Goal: Task Accomplishment & Management: Manage account settings

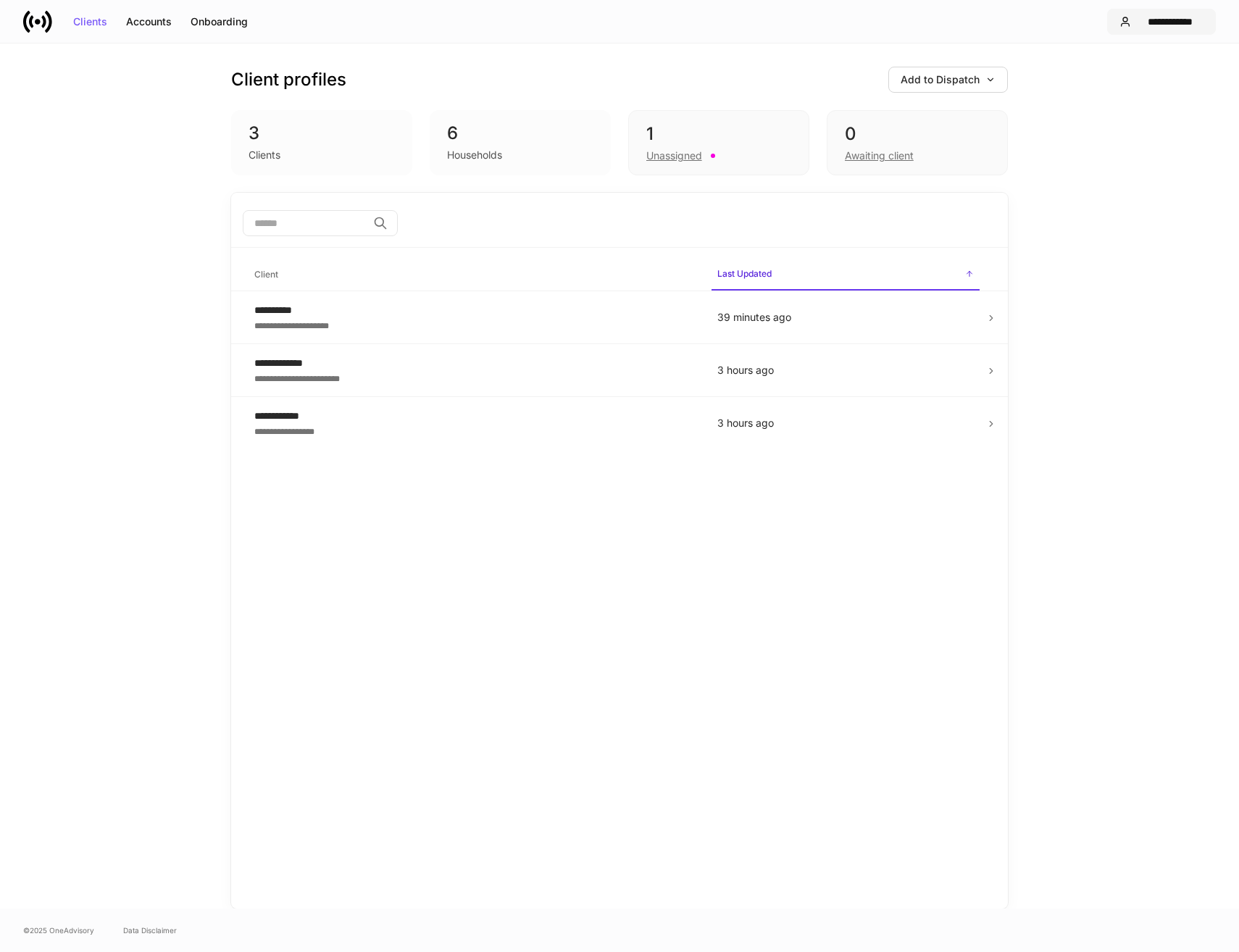
click at [1172, 24] on div "**********" at bounding box center [1171, 22] width 67 height 10
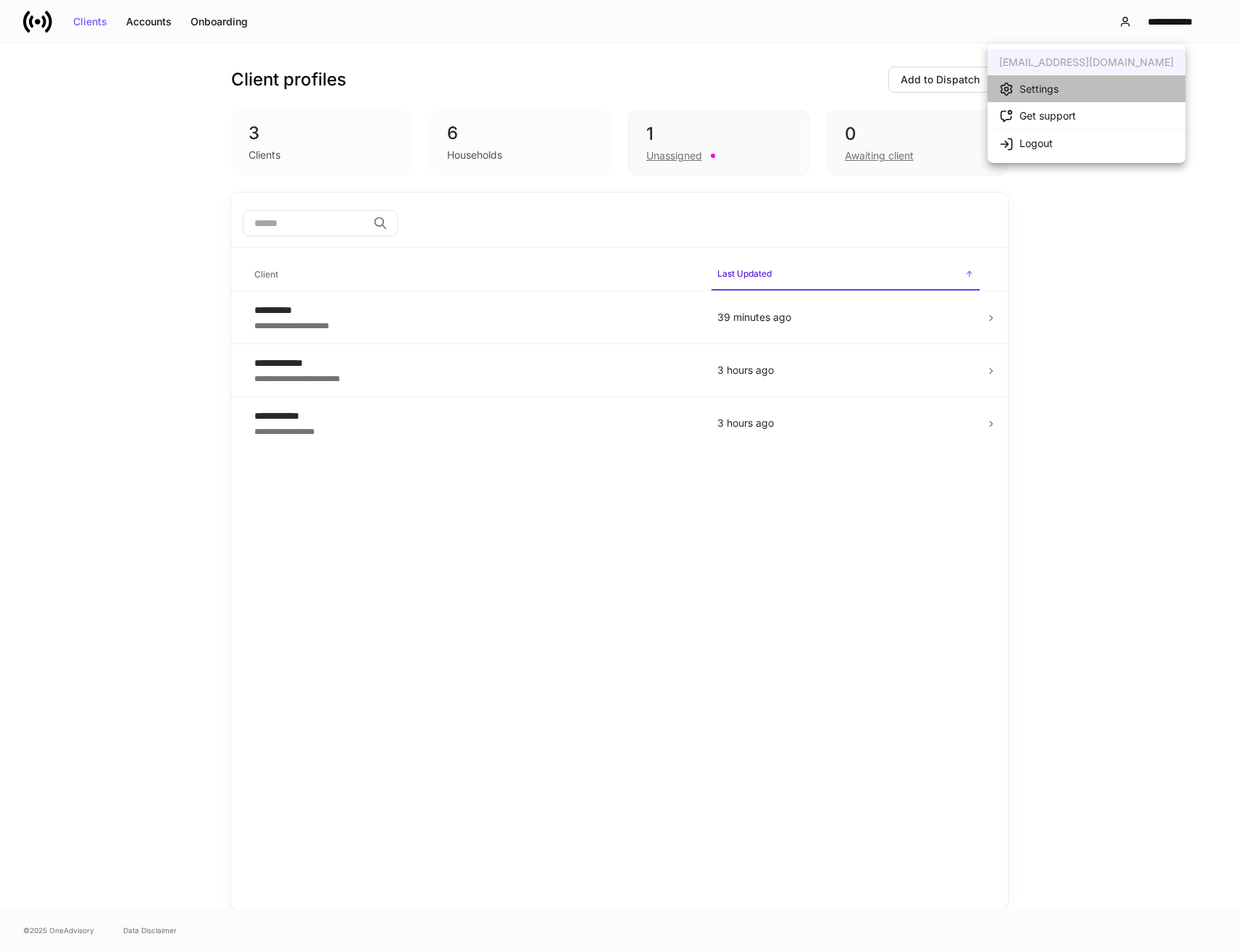
click at [1047, 90] on div "Settings" at bounding box center [1039, 89] width 40 height 14
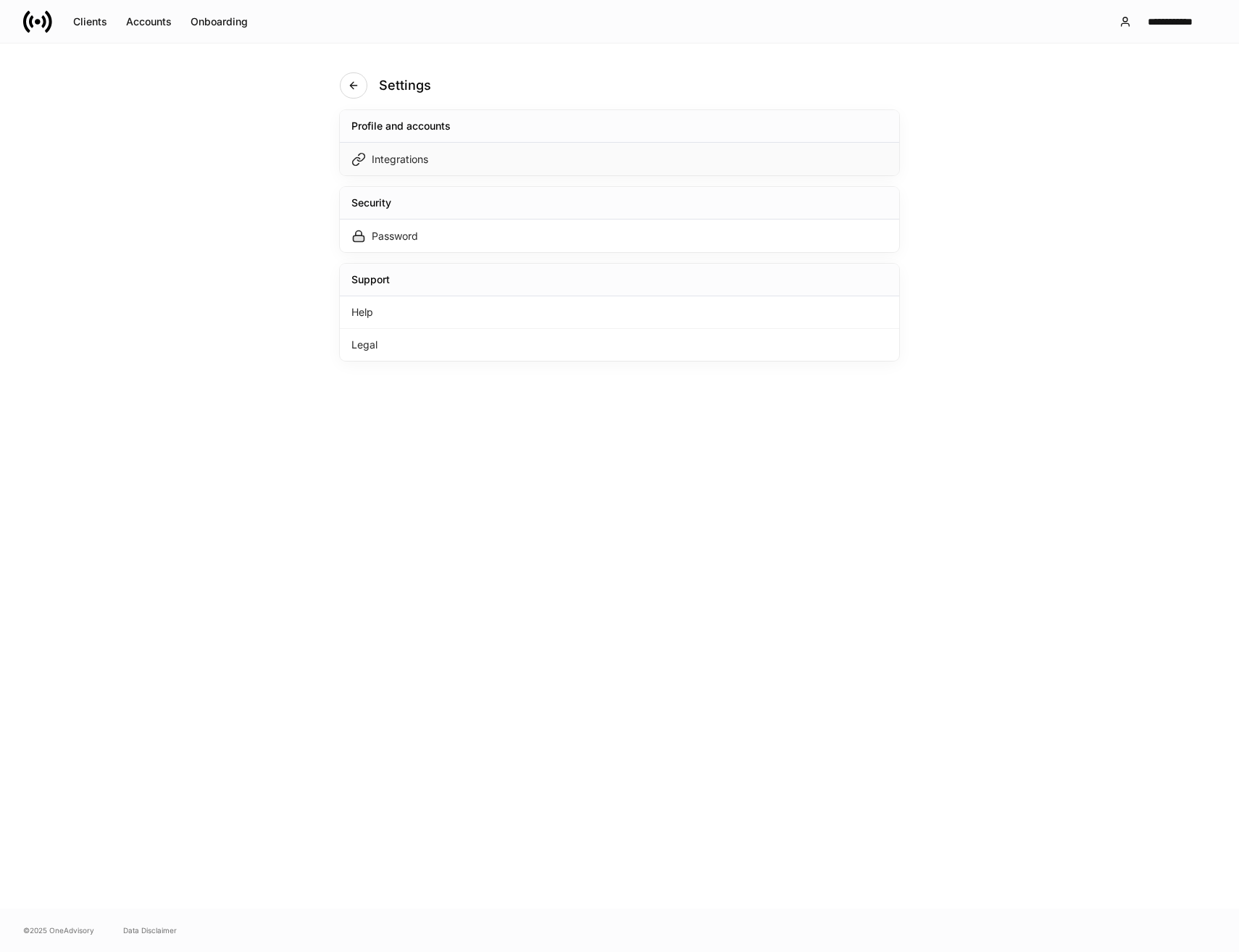
click at [463, 156] on div "Integrations" at bounding box center [620, 159] width 559 height 32
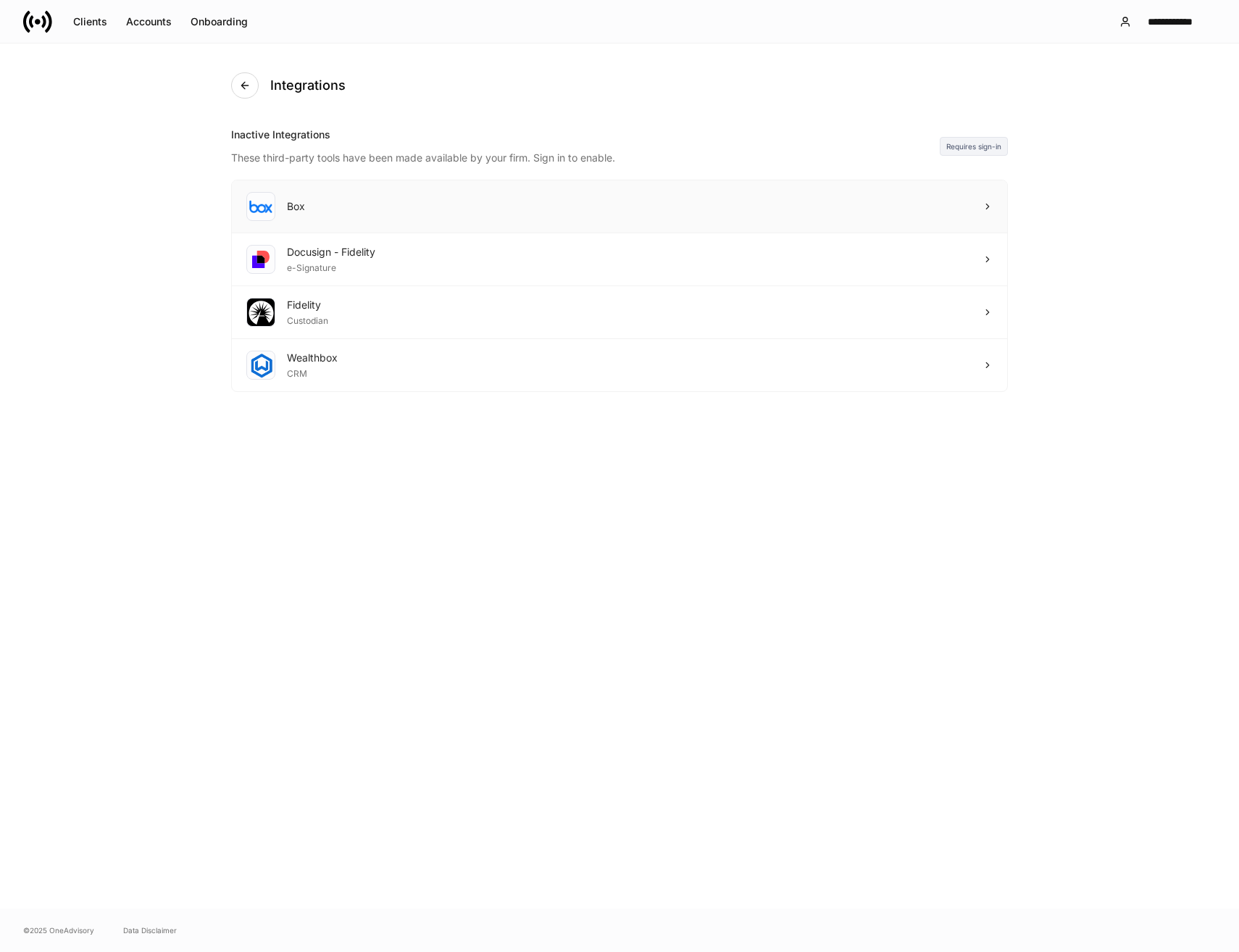
click at [908, 220] on div "Box" at bounding box center [620, 207] width 776 height 53
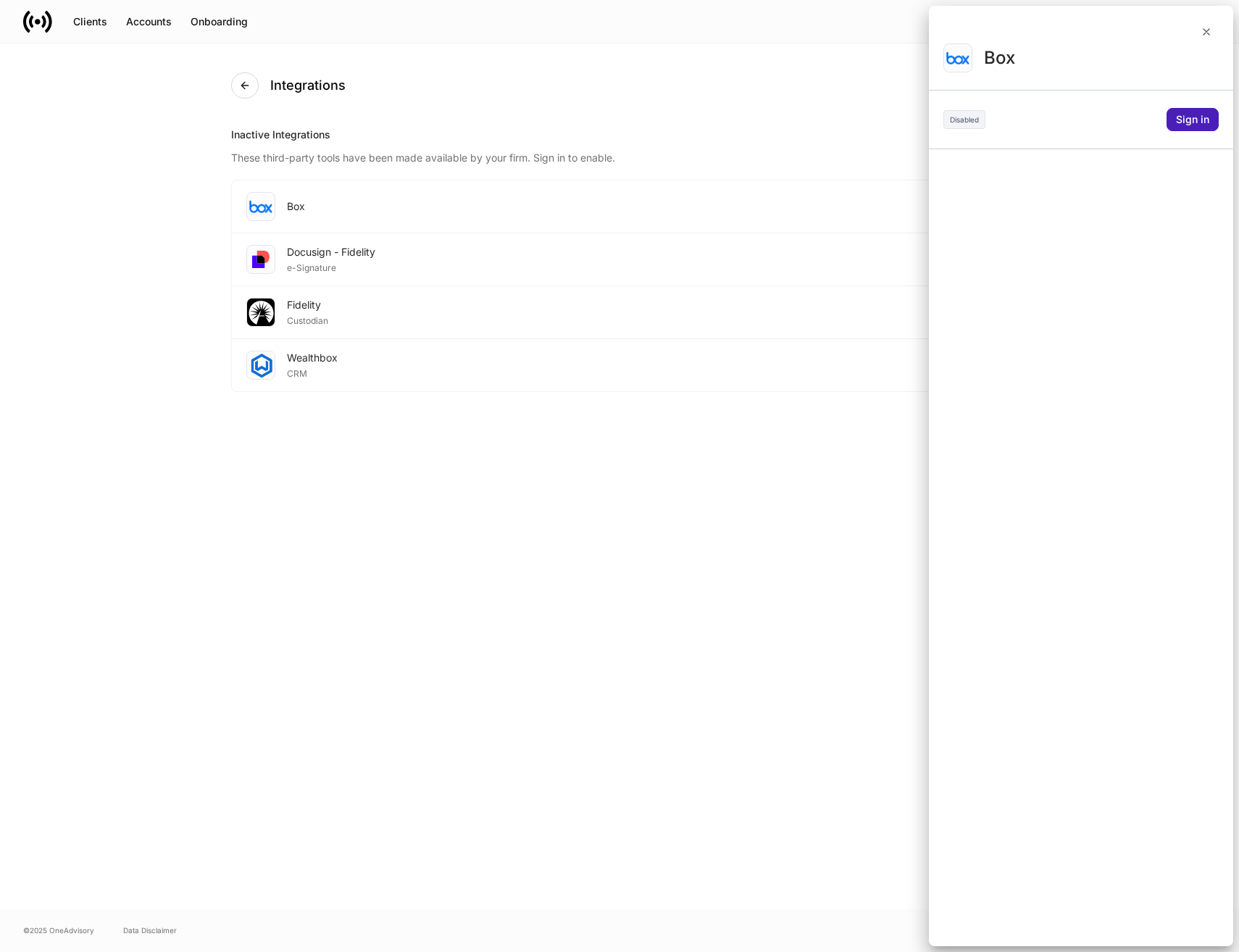
click at [1186, 116] on div "Sign in" at bounding box center [1192, 119] width 33 height 10
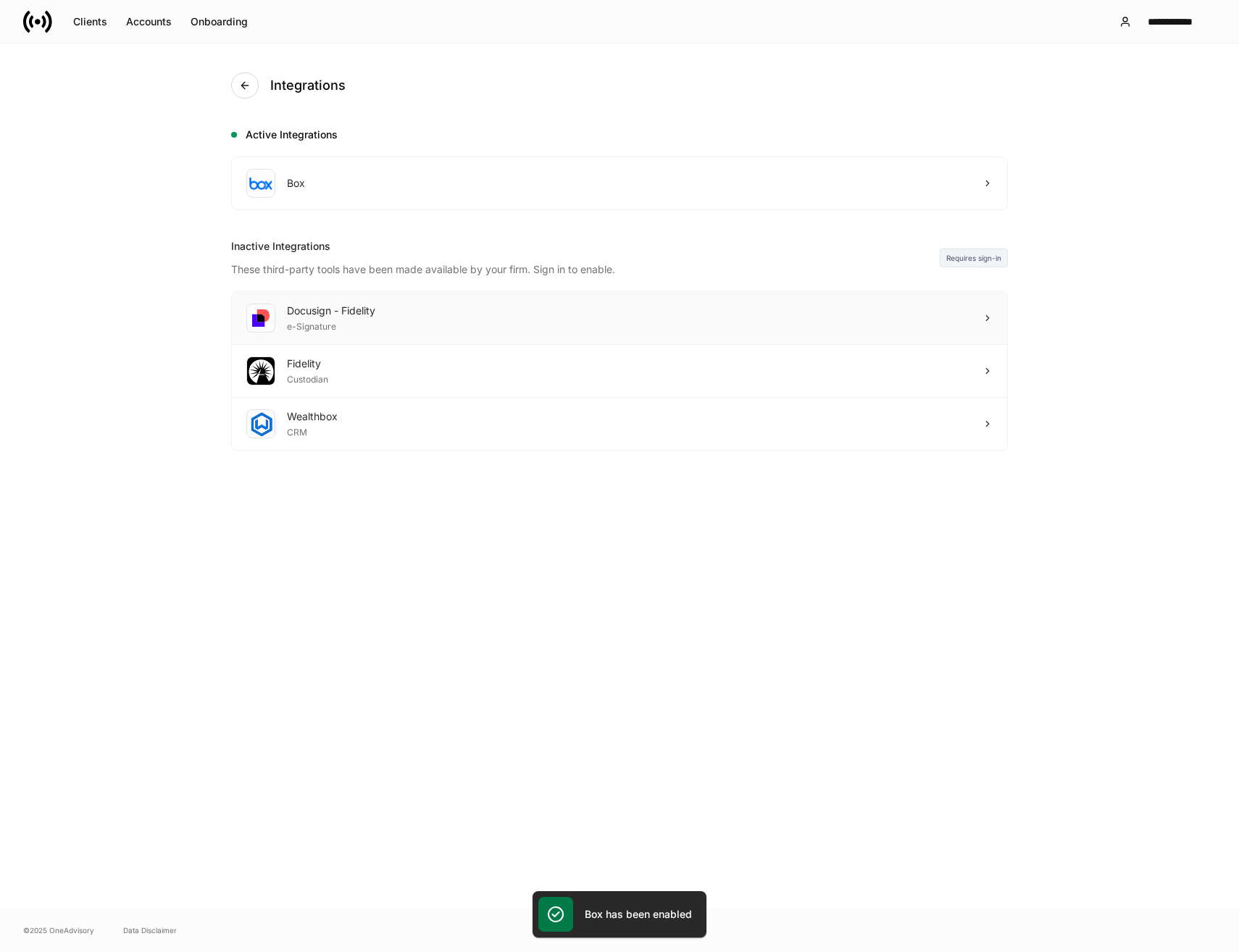
click at [432, 323] on div "Docusign - Fidelity e-Signature" at bounding box center [620, 318] width 776 height 53
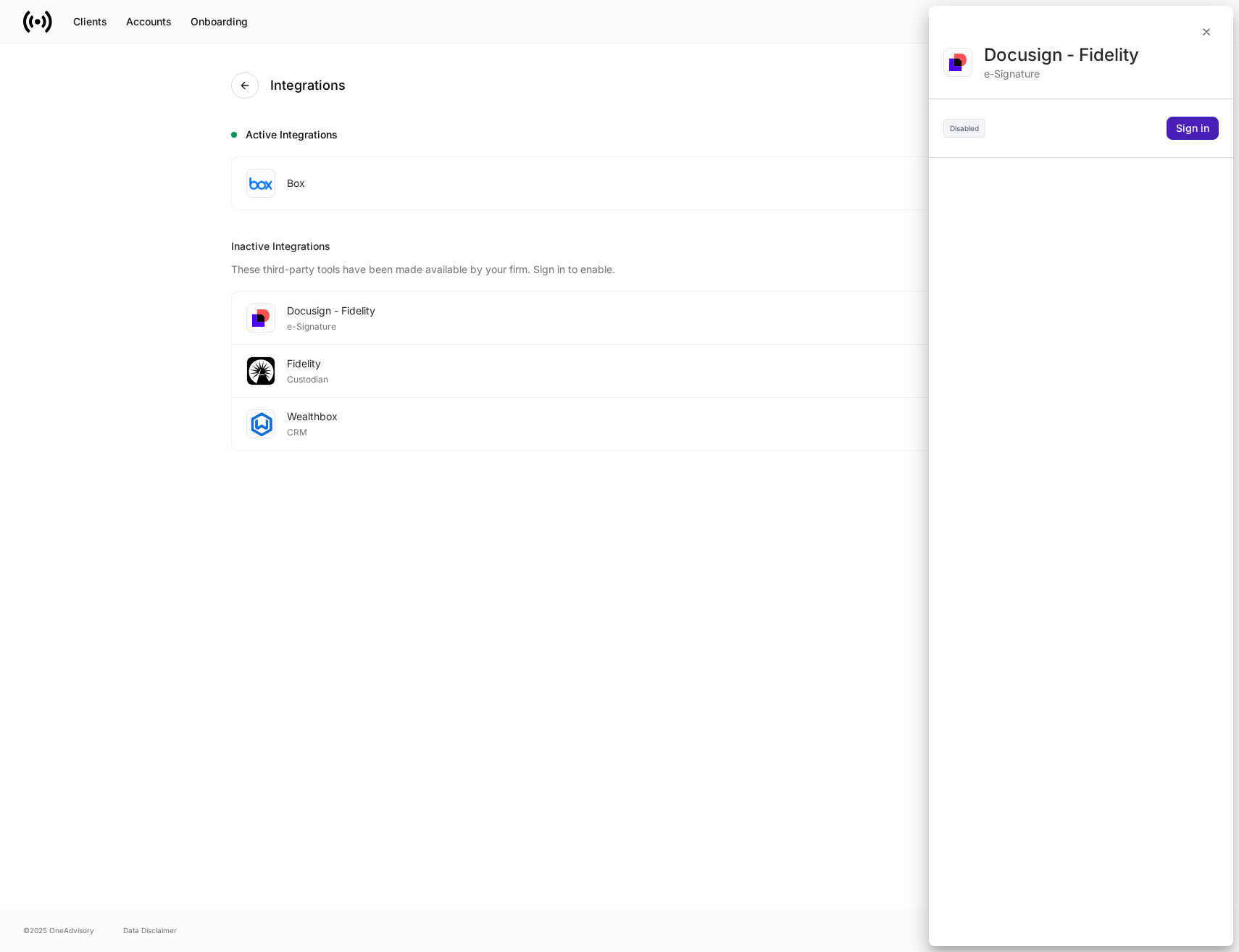
click at [1191, 130] on div "Sign in" at bounding box center [1192, 128] width 33 height 10
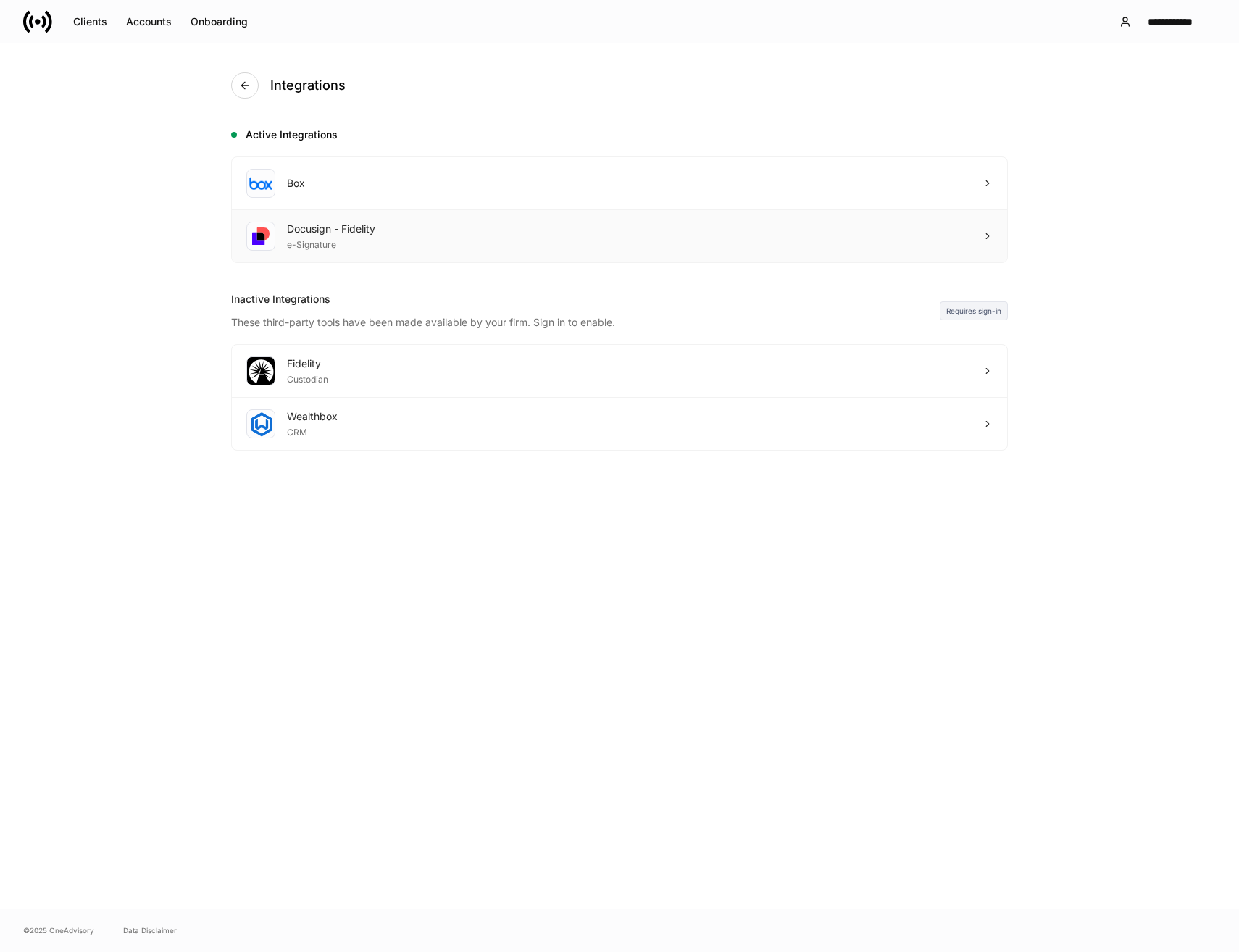
click at [619, 253] on div "Docusign - Fidelity e-Signature" at bounding box center [620, 236] width 776 height 52
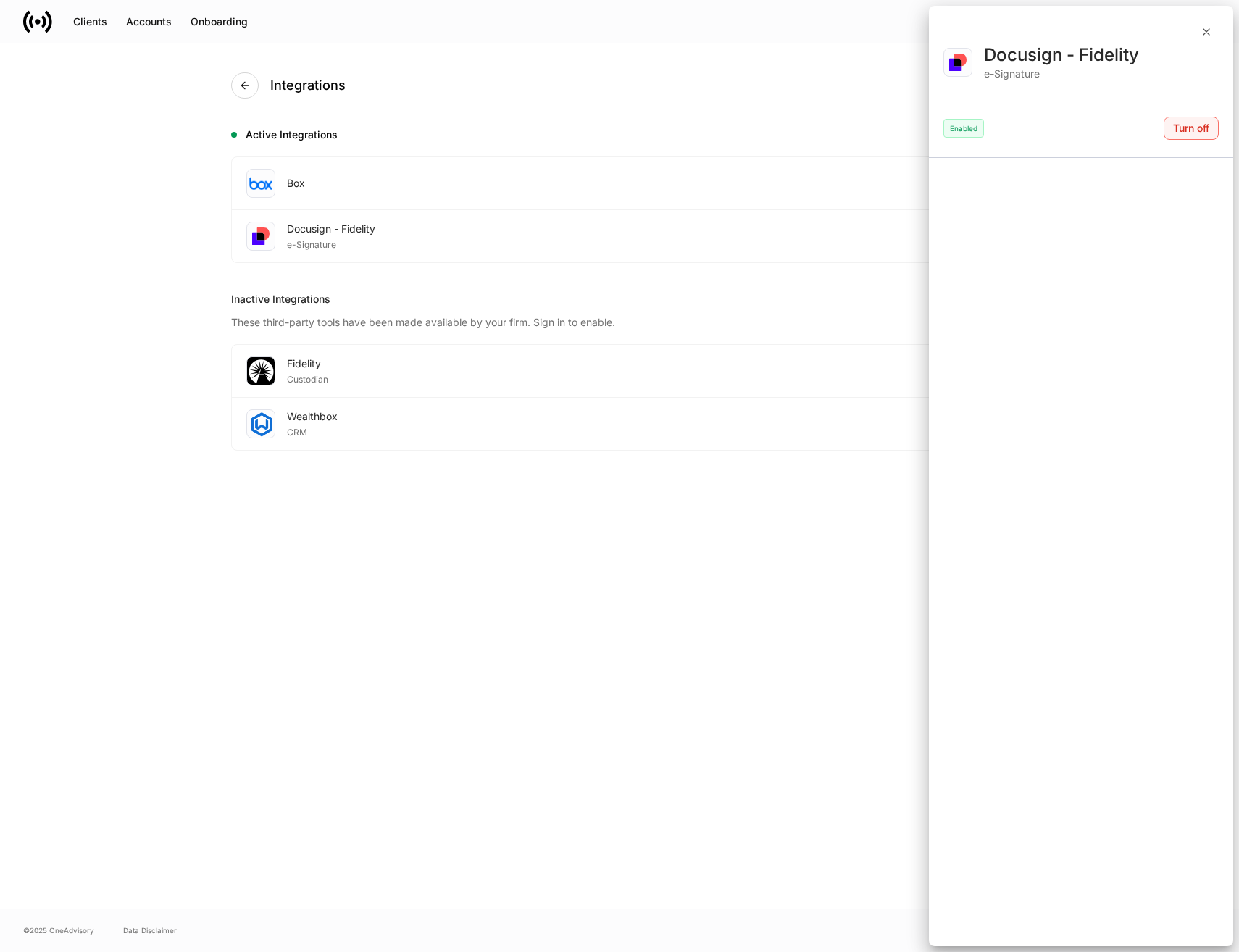
click at [1183, 129] on div "Turn off" at bounding box center [1191, 128] width 36 height 10
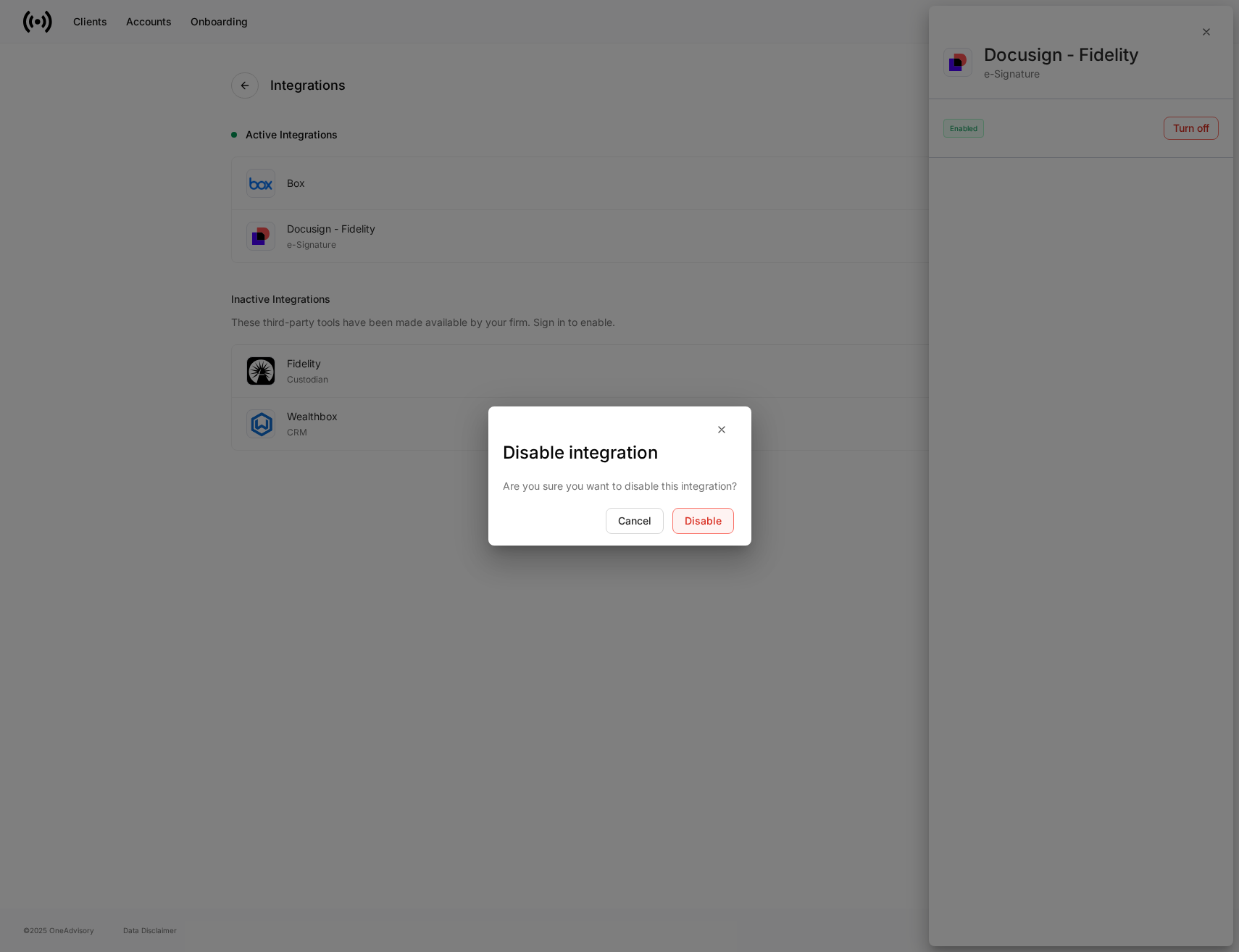
click at [715, 528] on button "Disable" at bounding box center [703, 520] width 62 height 26
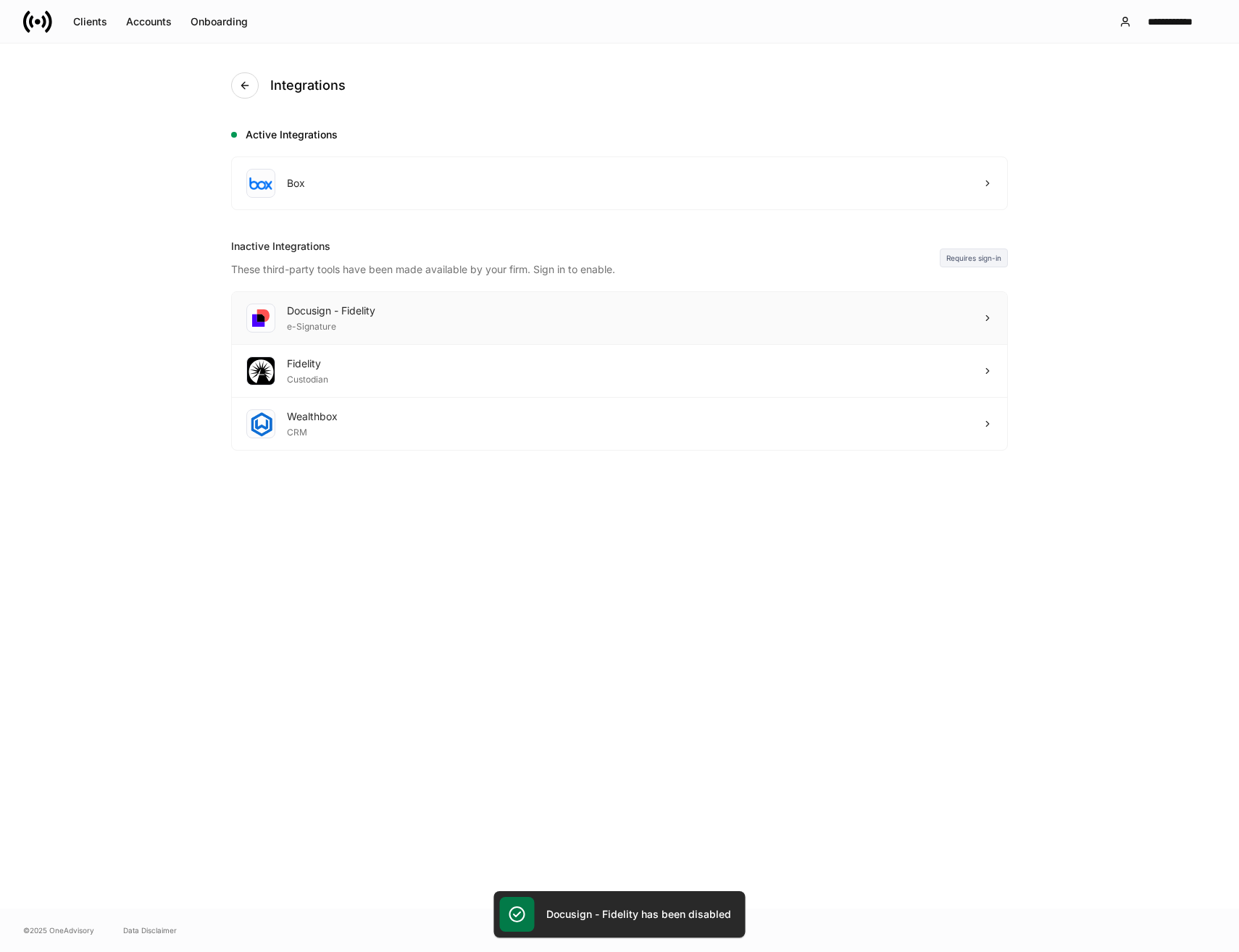
click at [976, 316] on div "Docusign - Fidelity e-Signature" at bounding box center [620, 318] width 776 height 53
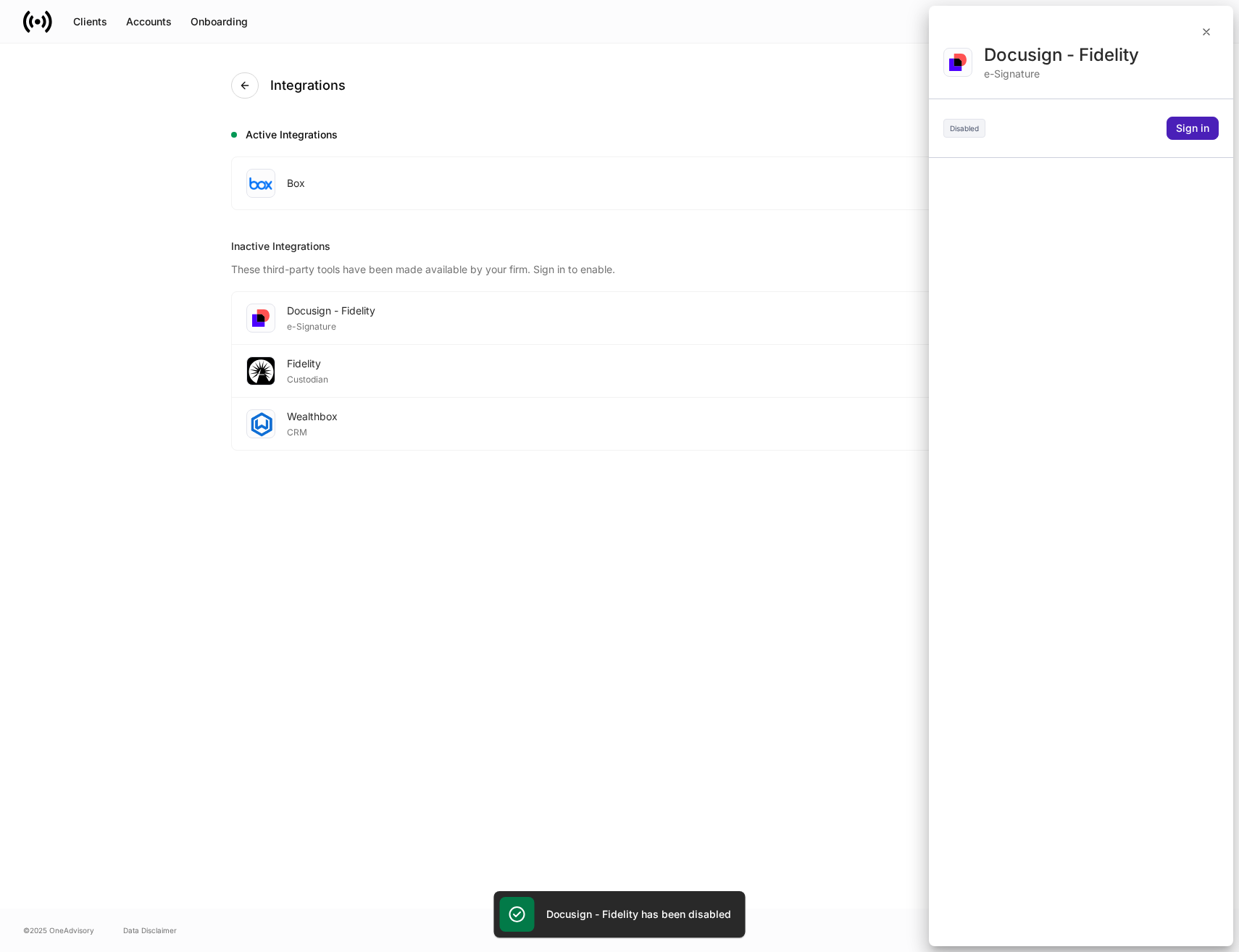
click at [1212, 130] on button "Sign in" at bounding box center [1193, 129] width 52 height 23
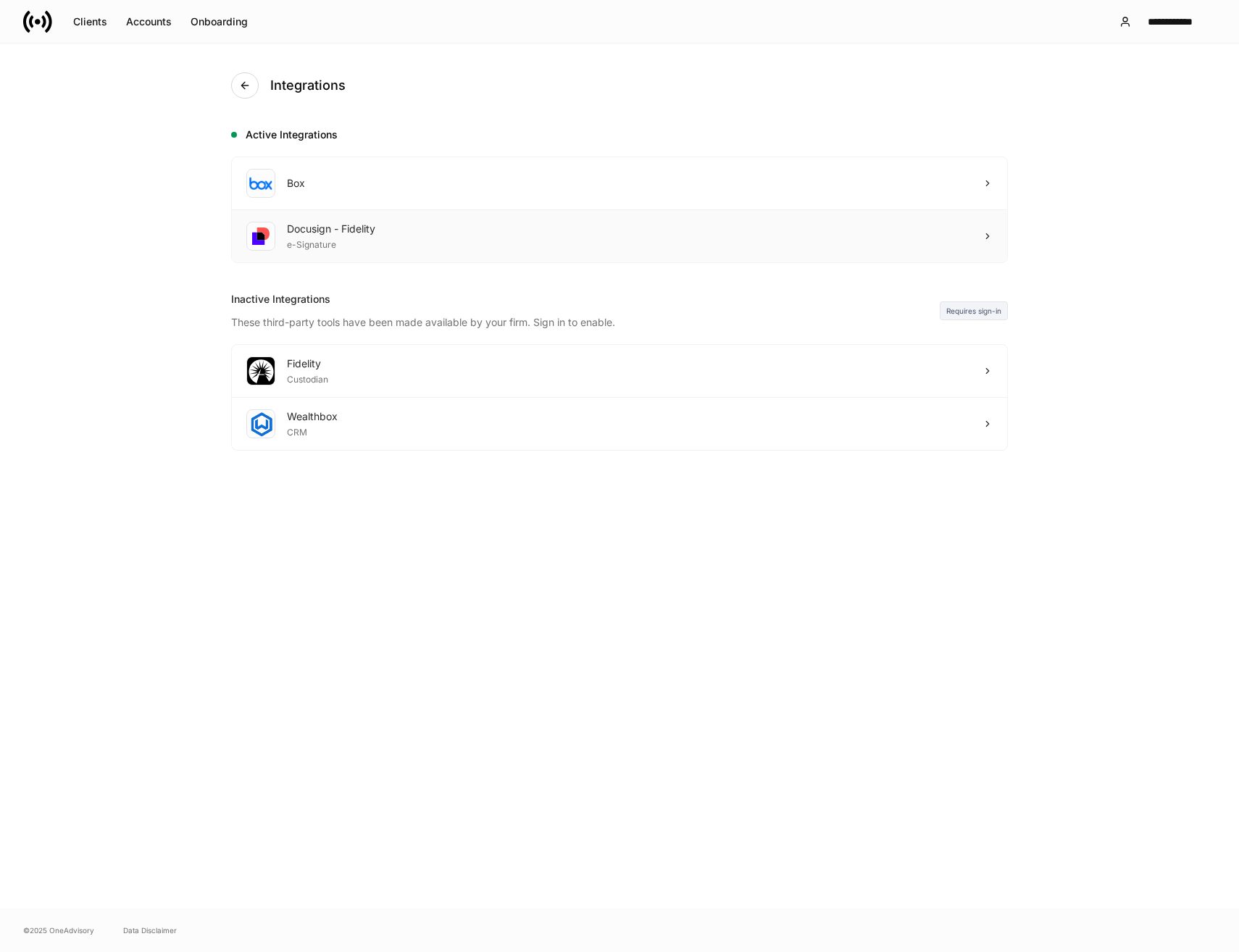
click at [980, 245] on div "Docusign - Fidelity e-Signature" at bounding box center [620, 236] width 776 height 52
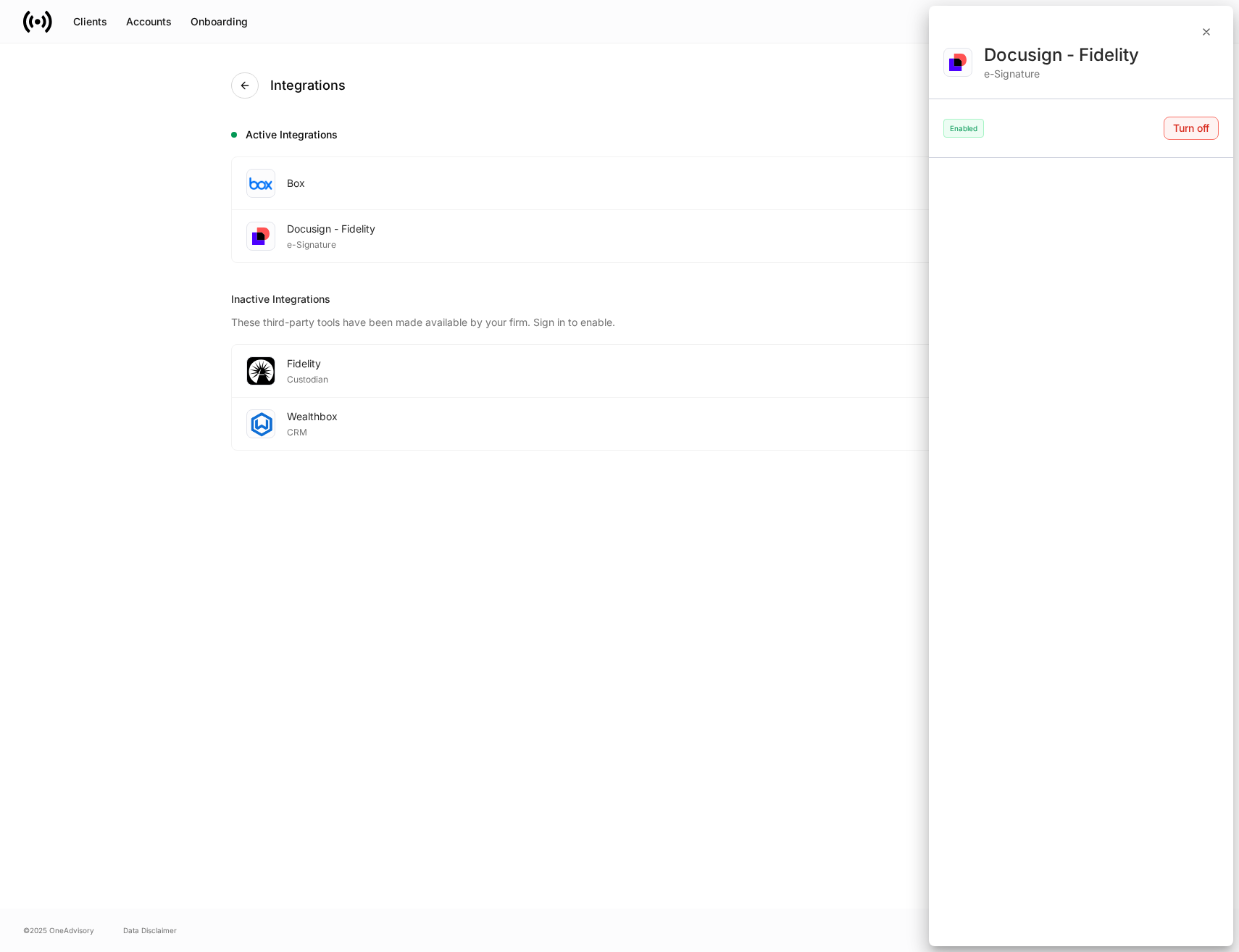
click at [1197, 129] on div "Turn off" at bounding box center [1191, 128] width 36 height 10
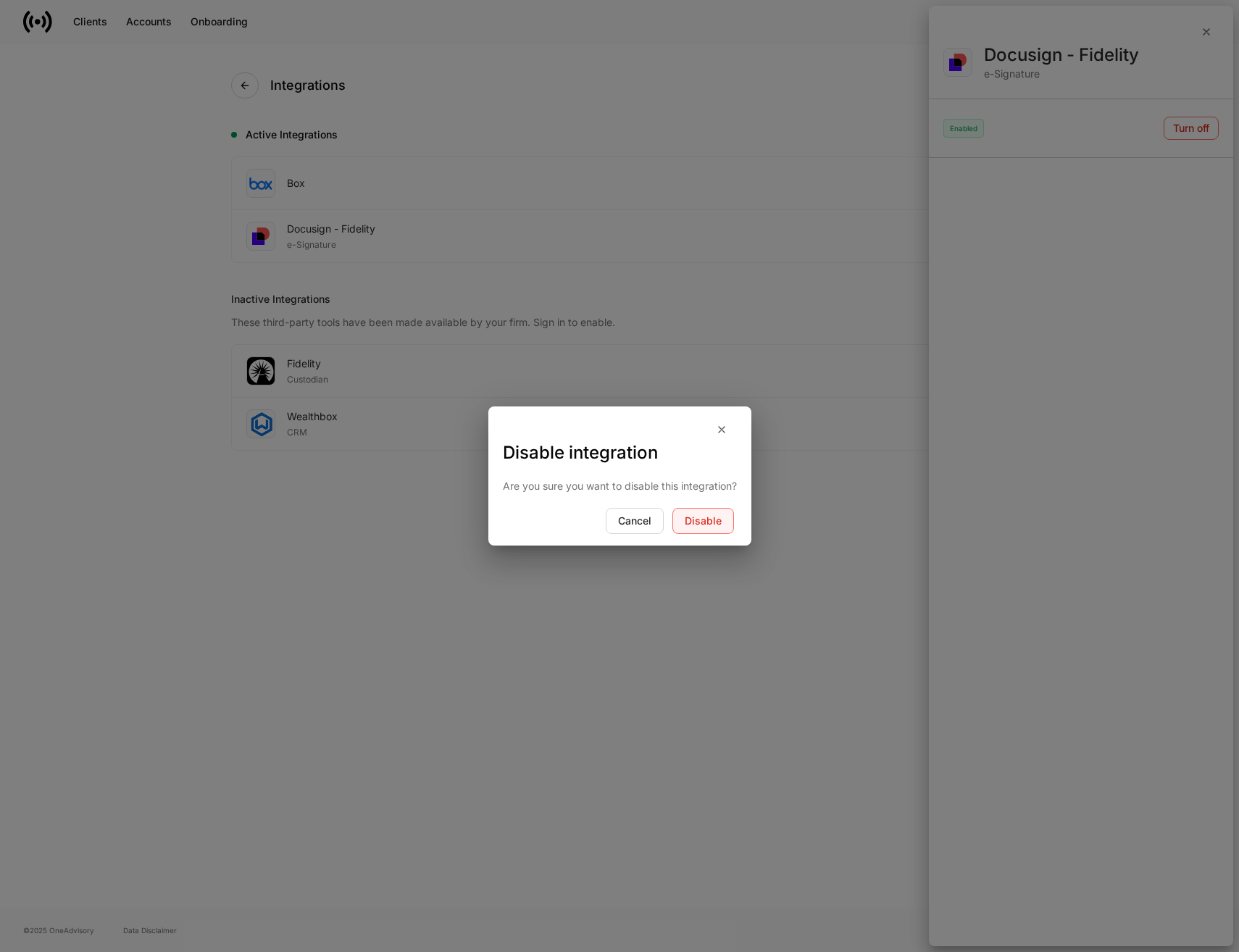
click at [697, 526] on div "Disable" at bounding box center [703, 520] width 37 height 10
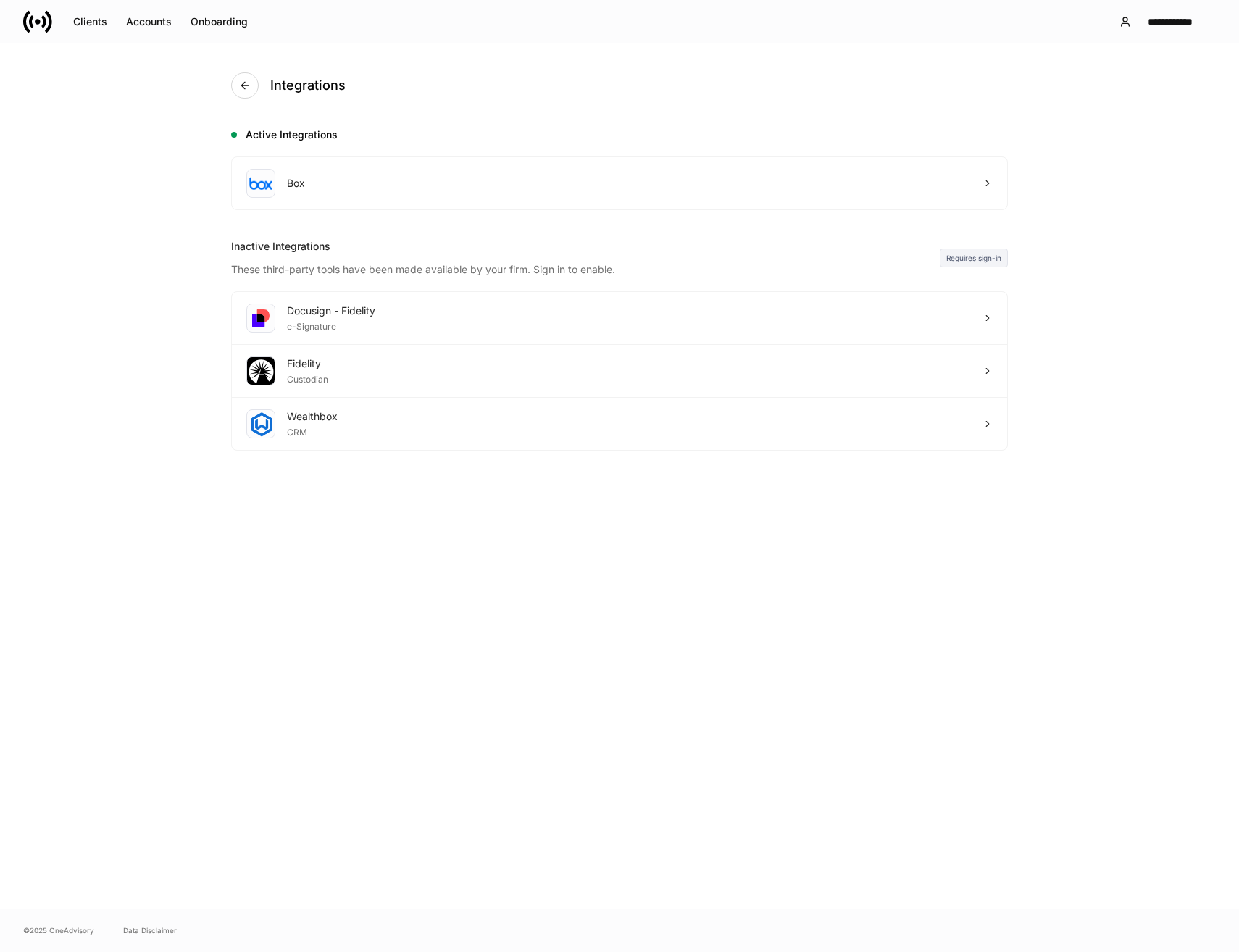
click at [744, 784] on div "Integrations Active Integrations Box Inactive Integrations These third-party to…" at bounding box center [620, 476] width 869 height 865
click at [948, 308] on div "Docusign - Fidelity e-Signature" at bounding box center [620, 318] width 776 height 53
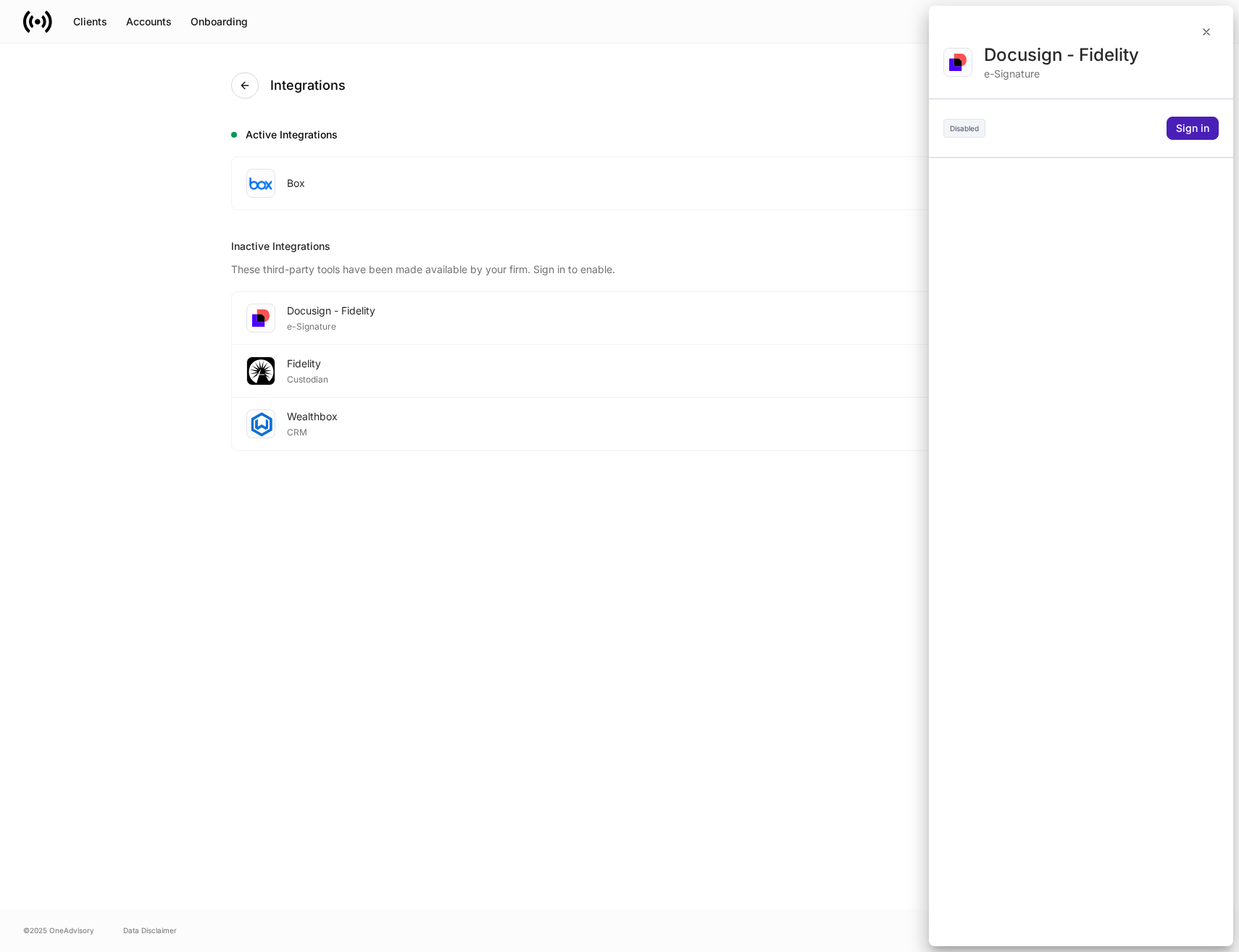
click at [1195, 130] on div "Sign in" at bounding box center [1192, 128] width 33 height 10
click at [520, 320] on div at bounding box center [620, 476] width 1239 height 952
click at [1206, 31] on div at bounding box center [620, 476] width 1239 height 952
click at [940, 432] on div at bounding box center [620, 476] width 1239 height 952
click at [981, 131] on div at bounding box center [620, 476] width 1239 height 952
